Goal: Information Seeking & Learning: Learn about a topic

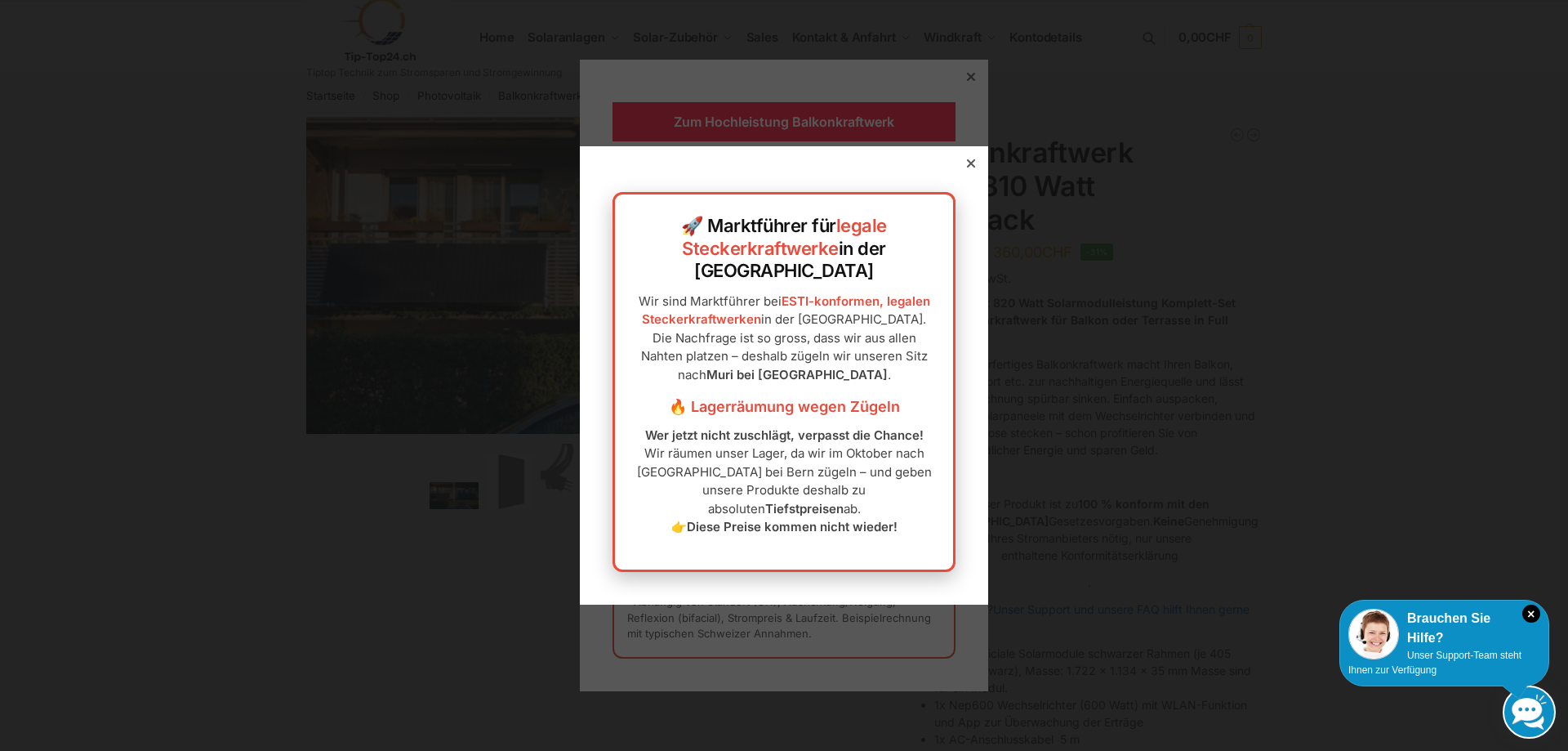
click at [966, 168] on icon at bounding box center [970, 163] width 8 height 8
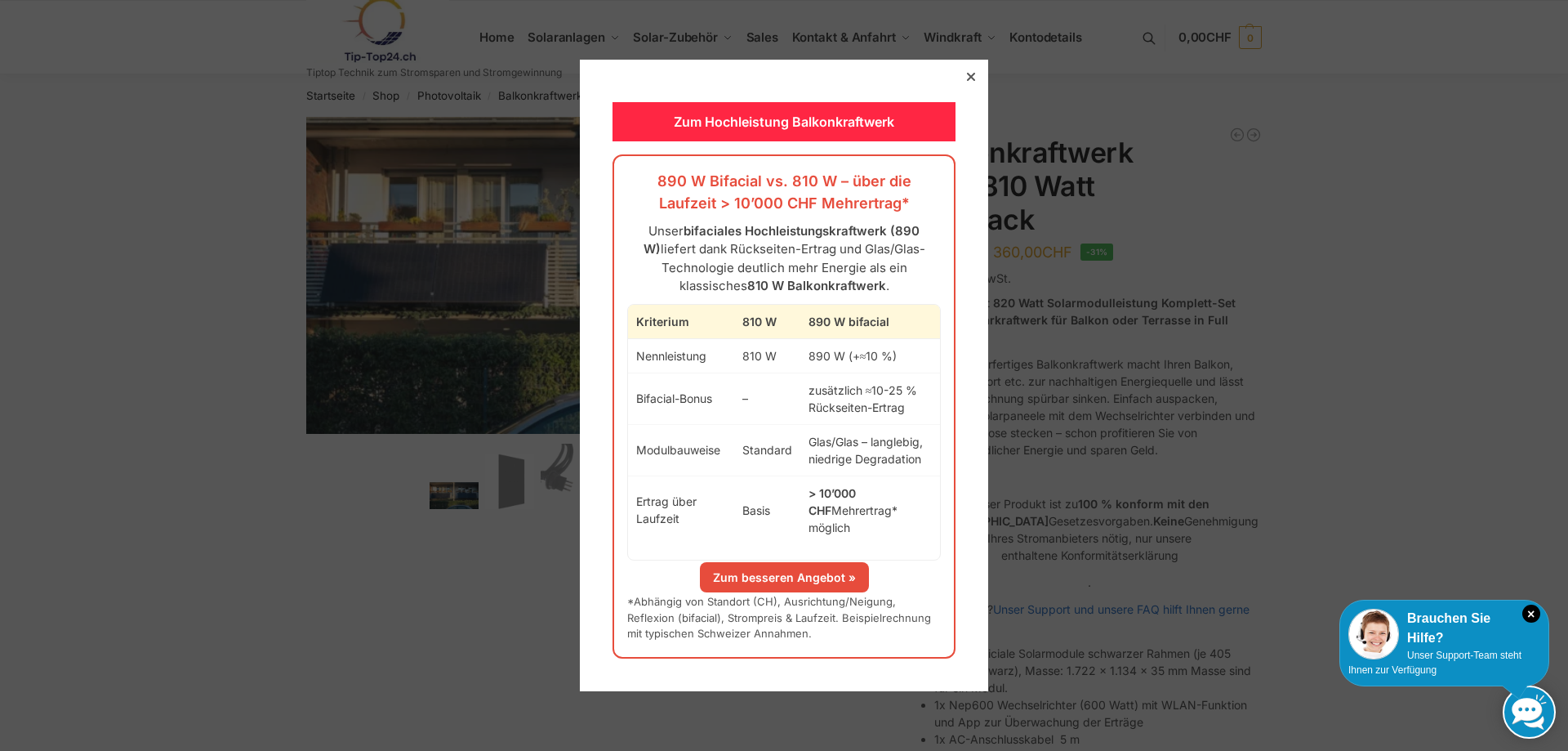
click at [963, 84] on div at bounding box center [970, 76] width 15 height 15
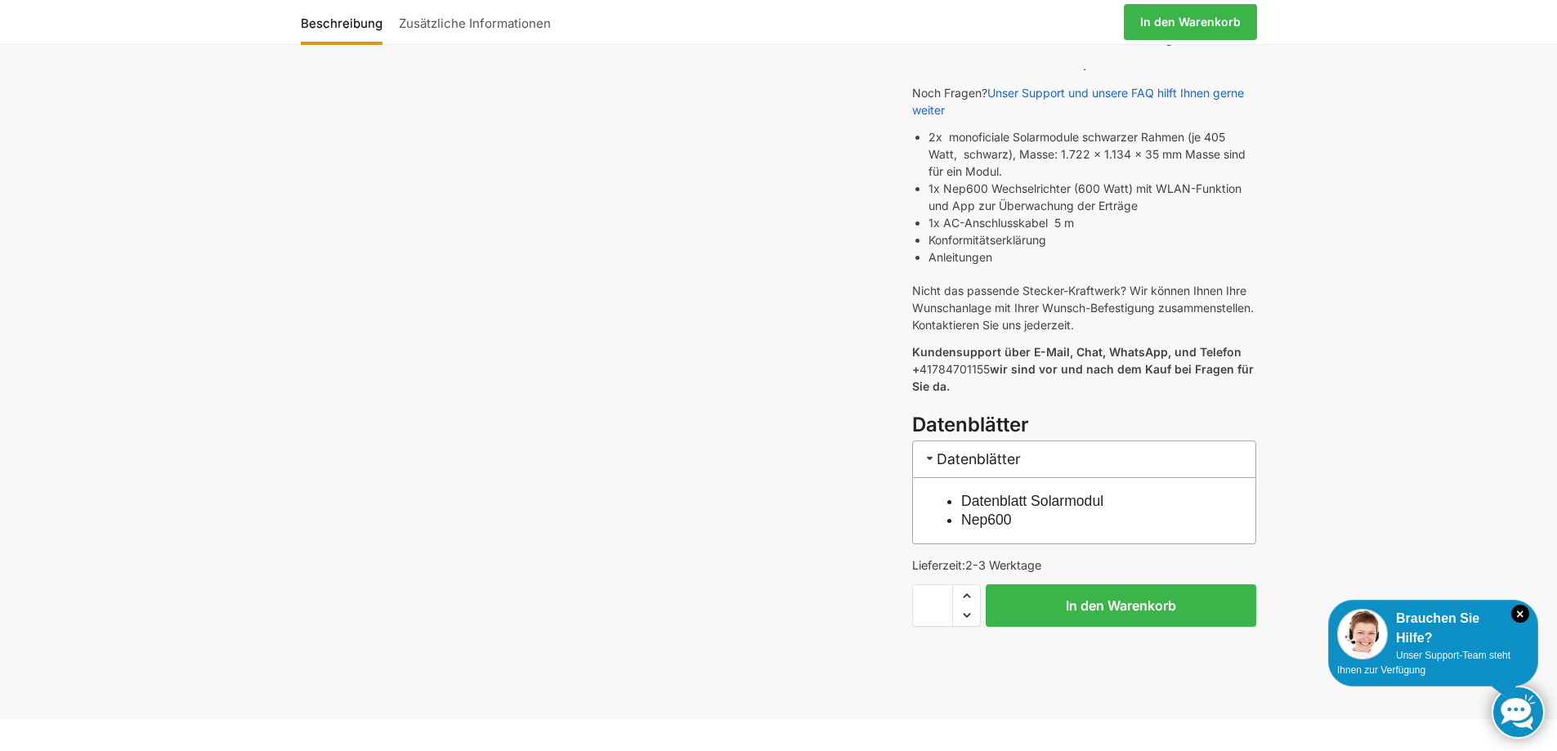
scroll to position [654, 0]
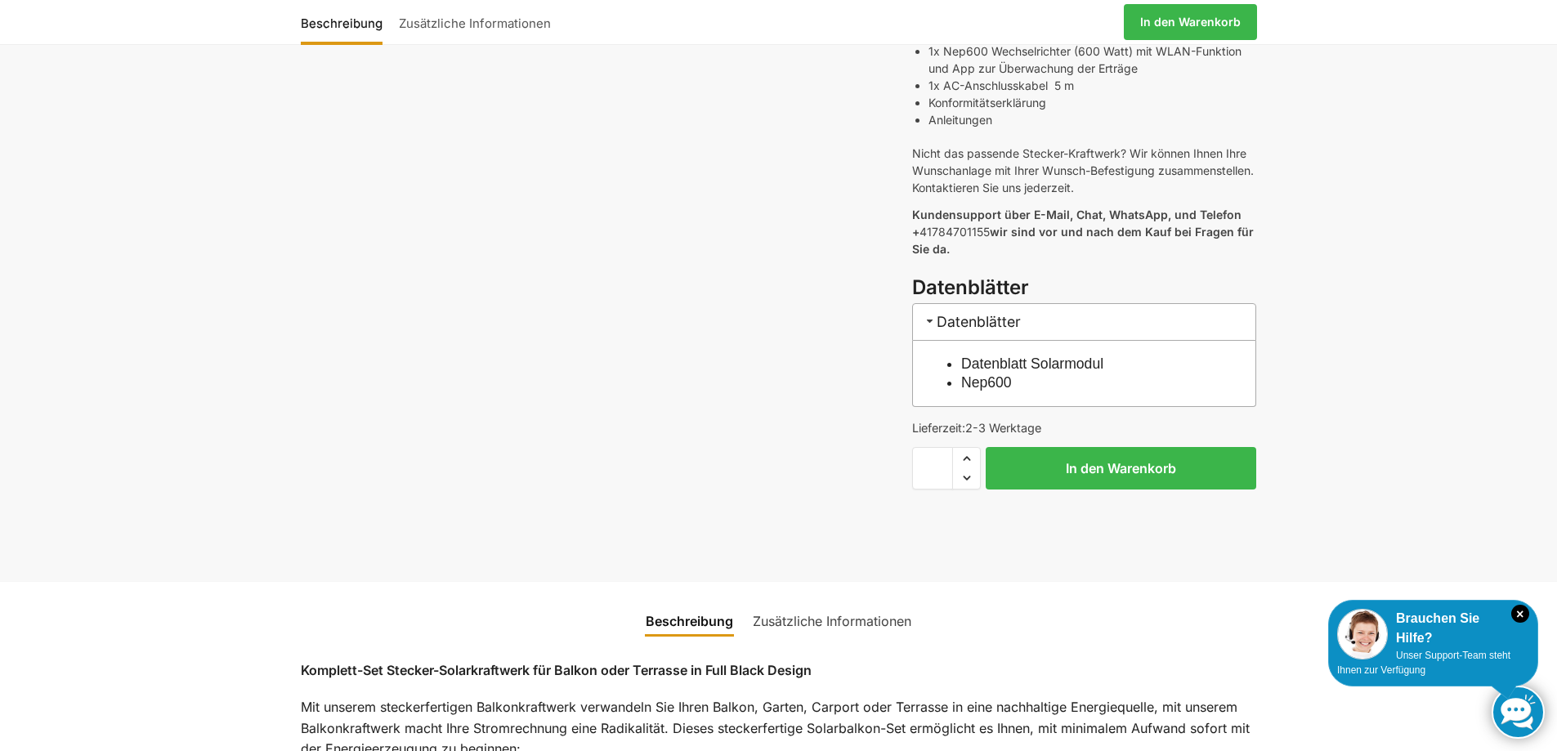
click at [961, 303] on h3 "Datenblätter" at bounding box center [1084, 321] width 344 height 37
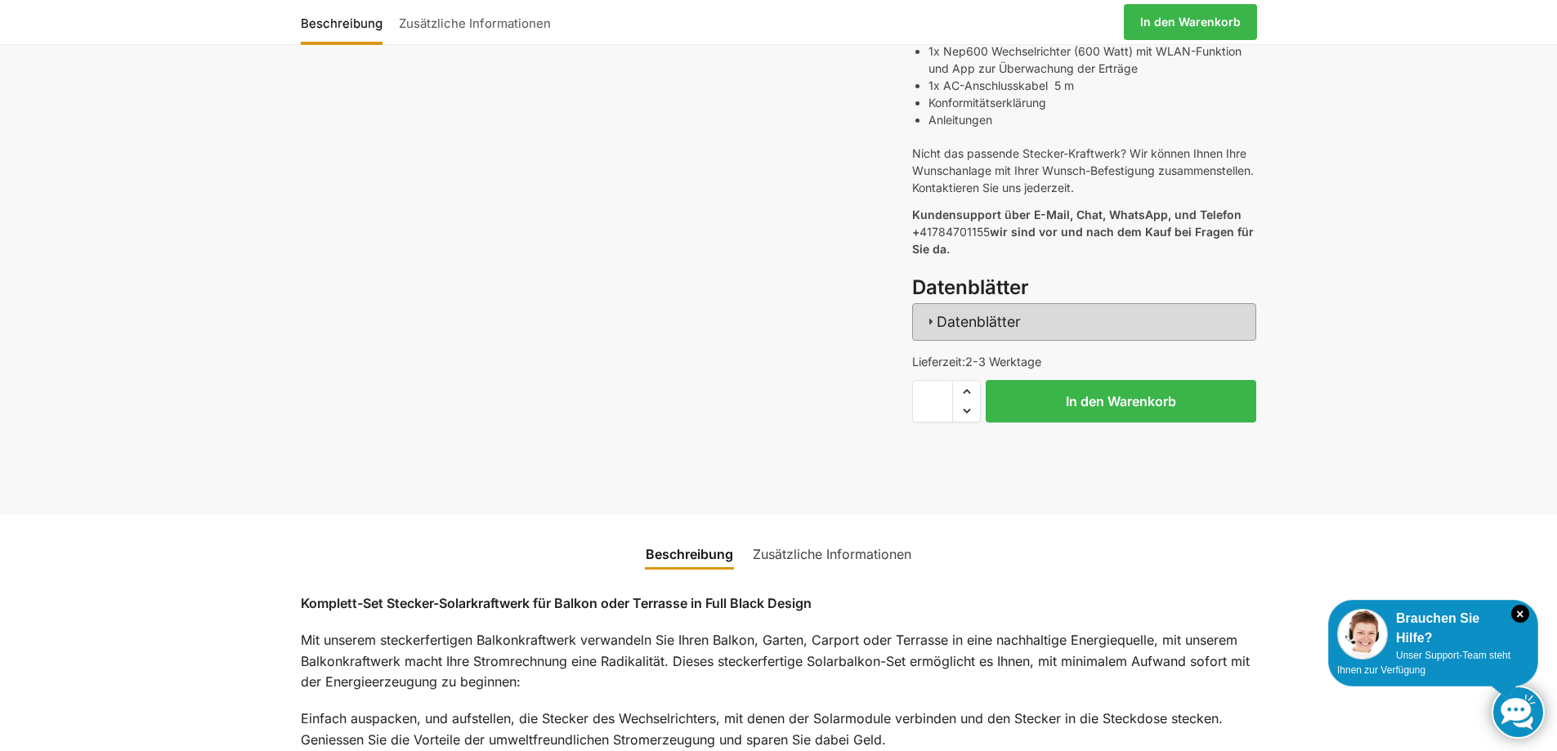
click at [961, 303] on h3 "Datenblätter" at bounding box center [1084, 321] width 344 height 37
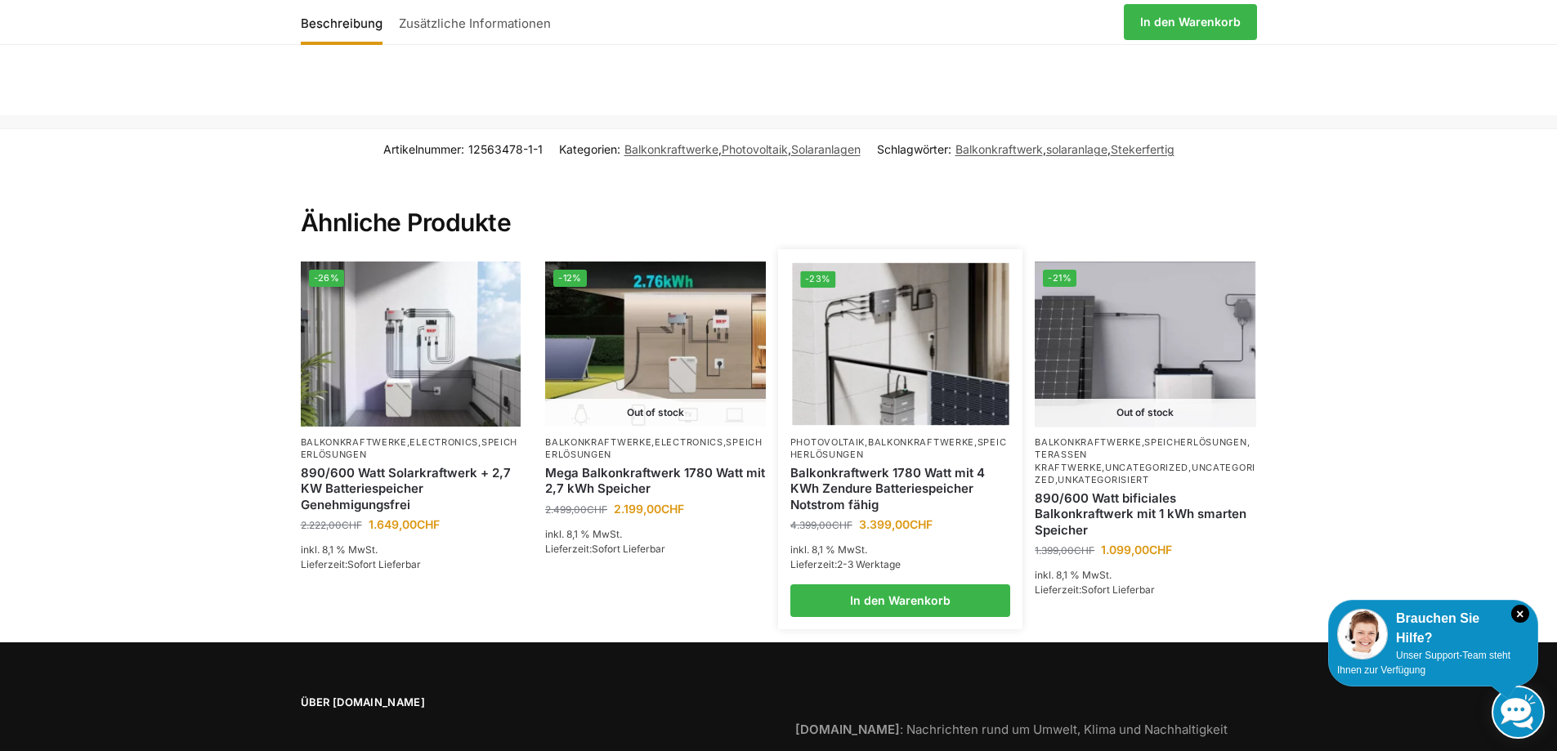
scroll to position [2451, 0]
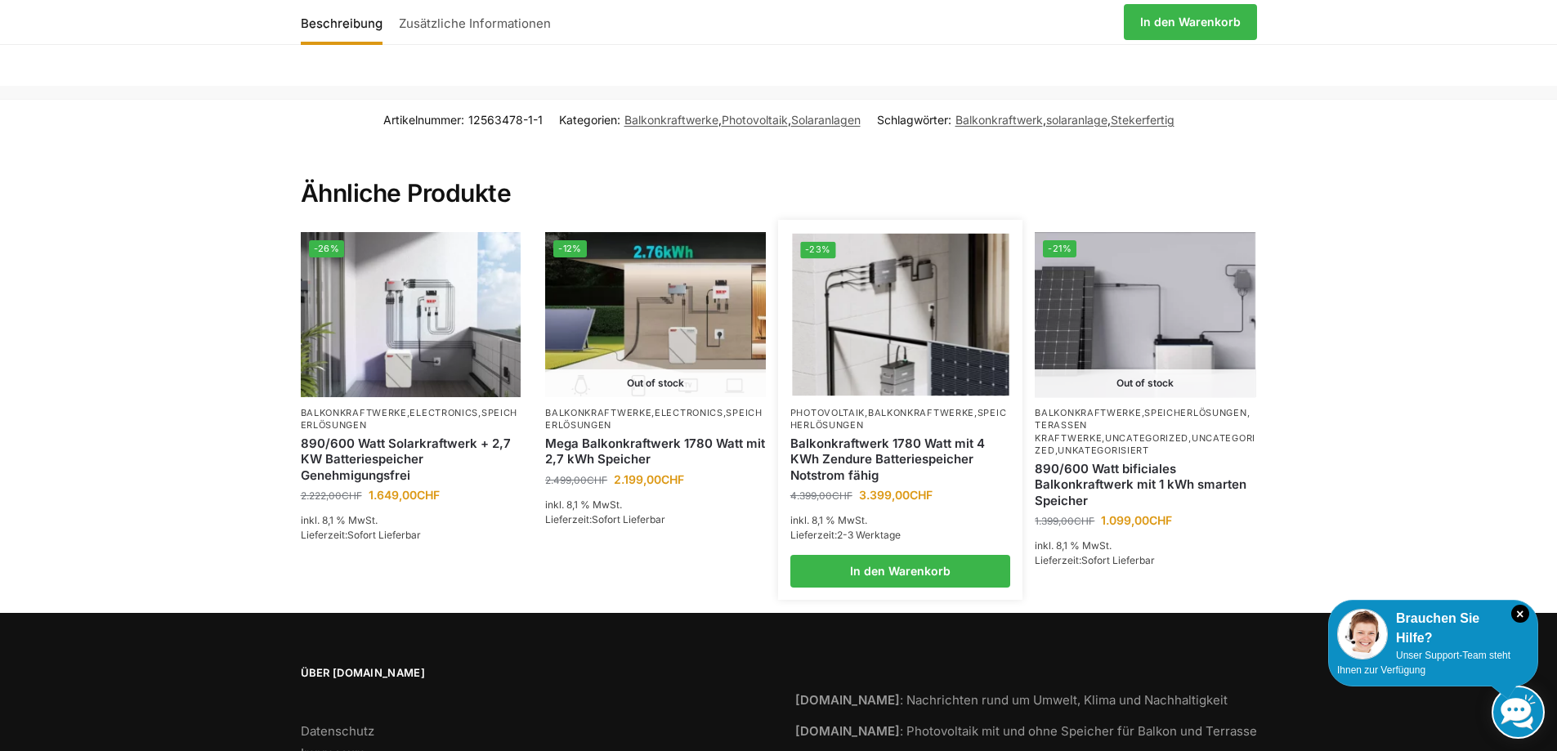
click at [945, 303] on img at bounding box center [900, 315] width 217 height 163
